Goal: Transaction & Acquisition: Download file/media

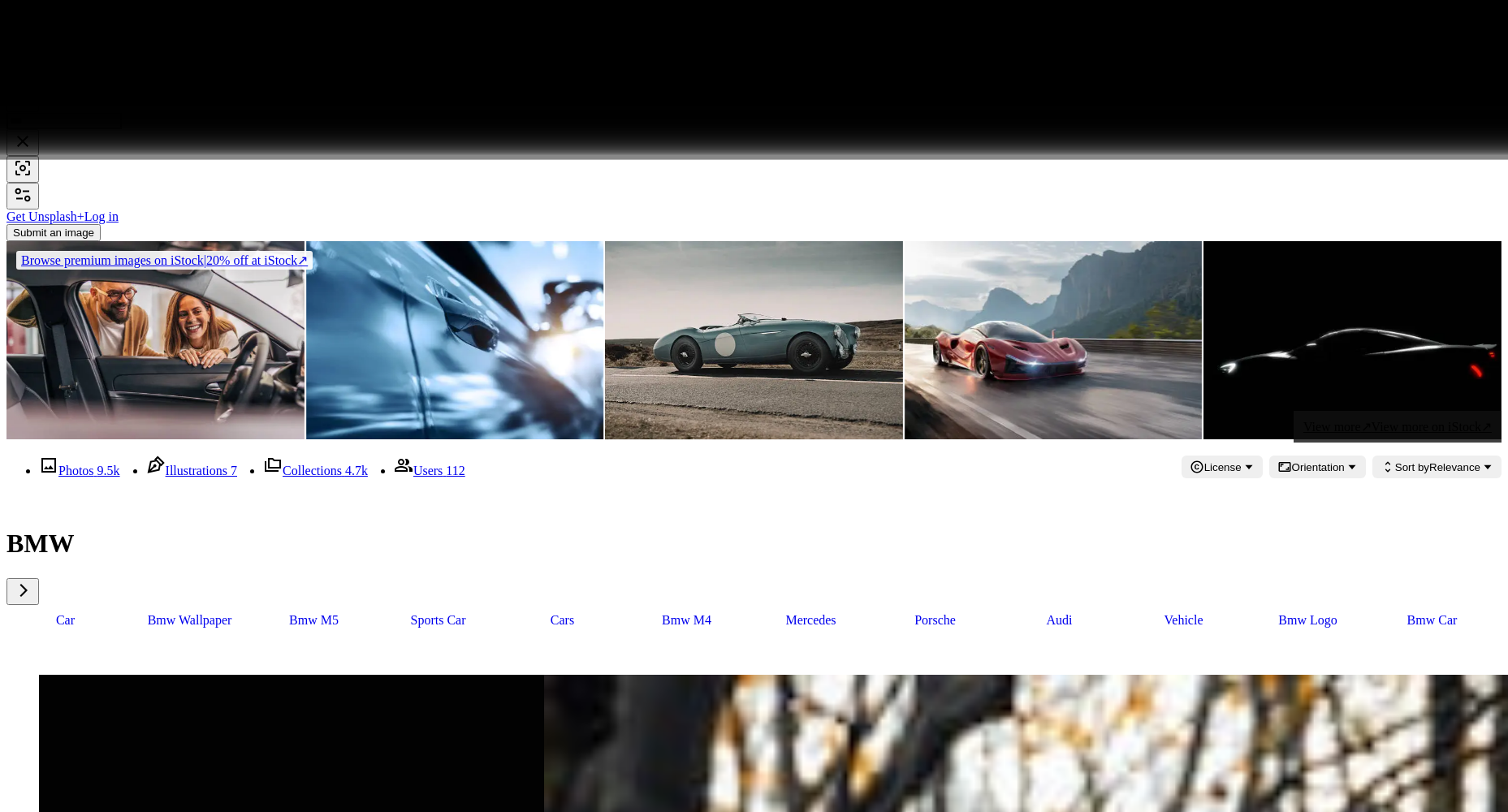
scroll to position [29077, 0]
